Goal: Check status: Check status

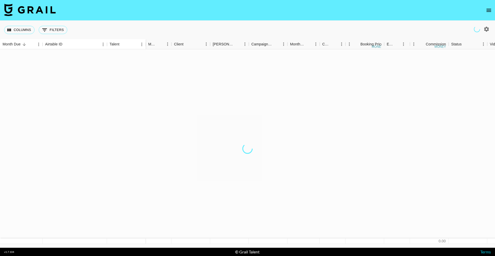
click at [489, 7] on icon "open drawer" at bounding box center [489, 10] width 6 height 6
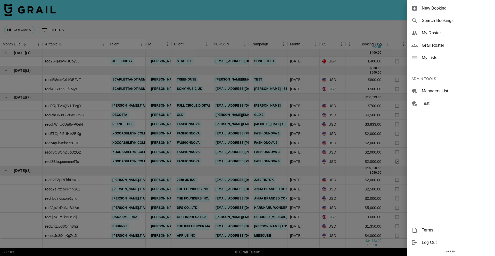
click at [458, 24] on div "Search Bookings" at bounding box center [452, 20] width 88 height 12
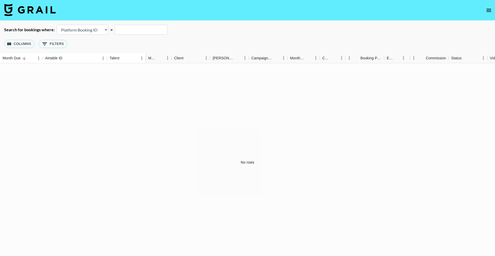
click at [78, 25] on select "Airtable Booking ID Platform Booking ID Platform Campaign ID" at bounding box center [83, 30] width 52 height 10
click at [57, 25] on select "Airtable Booking ID Platform Booking ID Platform Campaign ID" at bounding box center [83, 30] width 52 height 10
drag, startPoint x: 83, startPoint y: 25, endPoint x: 83, endPoint y: 27, distance: 2.8
click at [83, 26] on main "Search for bookings where: Airtable Booking ID Platform Booking ID Platform Cam…" at bounding box center [247, 141] width 495 height 241
click at [83, 29] on select "Airtable Booking ID Platform Booking ID Platform Campaign ID" at bounding box center [83, 30] width 52 height 10
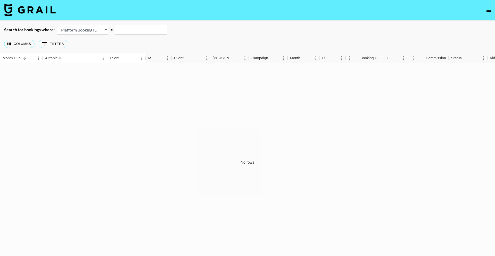
select select "airtableId"
click at [57, 25] on select "Airtable Booking ID Platform Booking ID Platform Campaign ID" at bounding box center [83, 30] width 52 height 10
click at [139, 31] on input "text" at bounding box center [141, 30] width 53 height 10
paste input "recv1o0FeXknYvlcy"
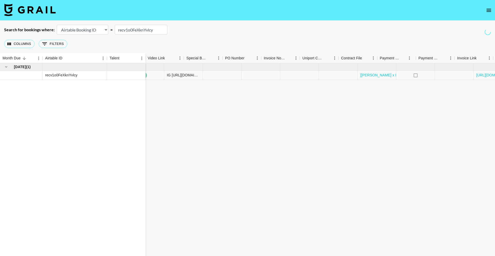
scroll to position [0, 361]
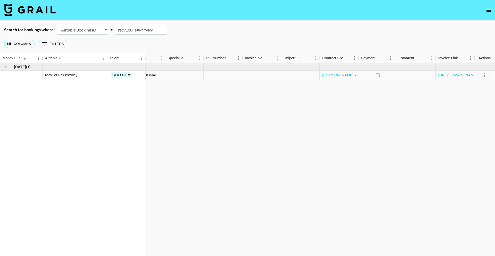
type input "recv1o0FeXknYvlcy"
click at [455, 72] on div "[URL][DOMAIN_NAME]" at bounding box center [455, 75] width 39 height 9
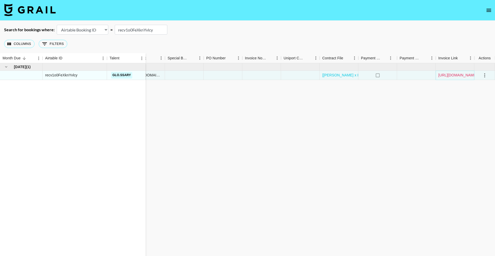
click at [458, 77] on link "[URL][DOMAIN_NAME]" at bounding box center [457, 74] width 39 height 5
